Goal: Find specific page/section: Find specific page/section

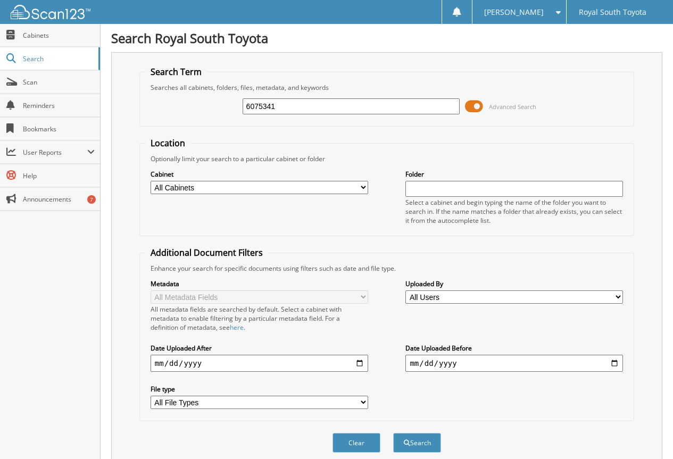
type input "6075341"
click at [393, 433] on button "Search" at bounding box center [417, 443] width 48 height 20
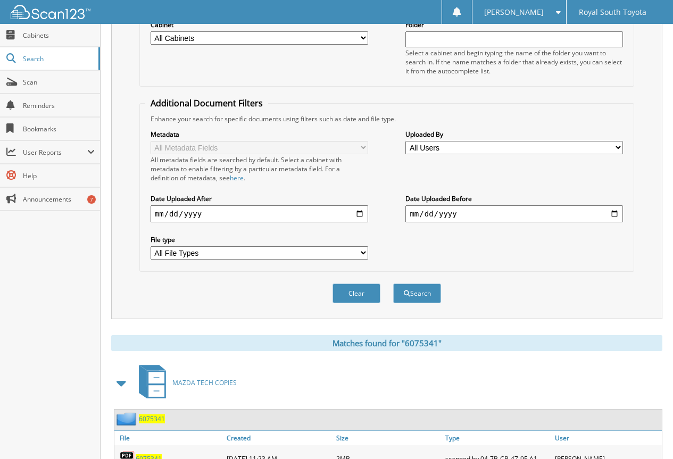
scroll to position [213, 0]
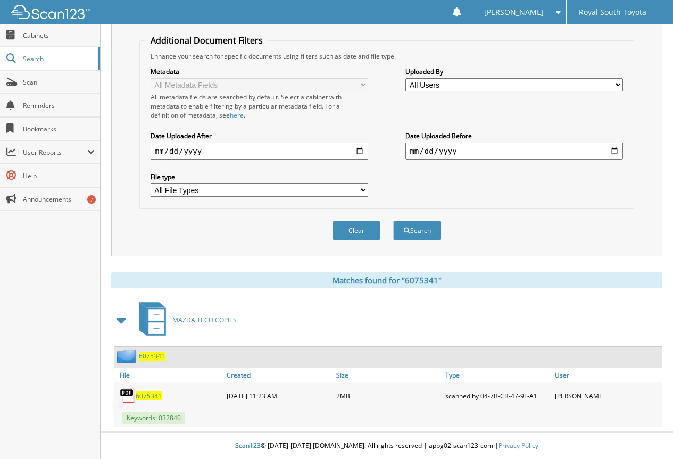
click at [152, 394] on span "6075341" at bounding box center [149, 395] width 26 height 9
